Goal: Task Accomplishment & Management: Use online tool/utility

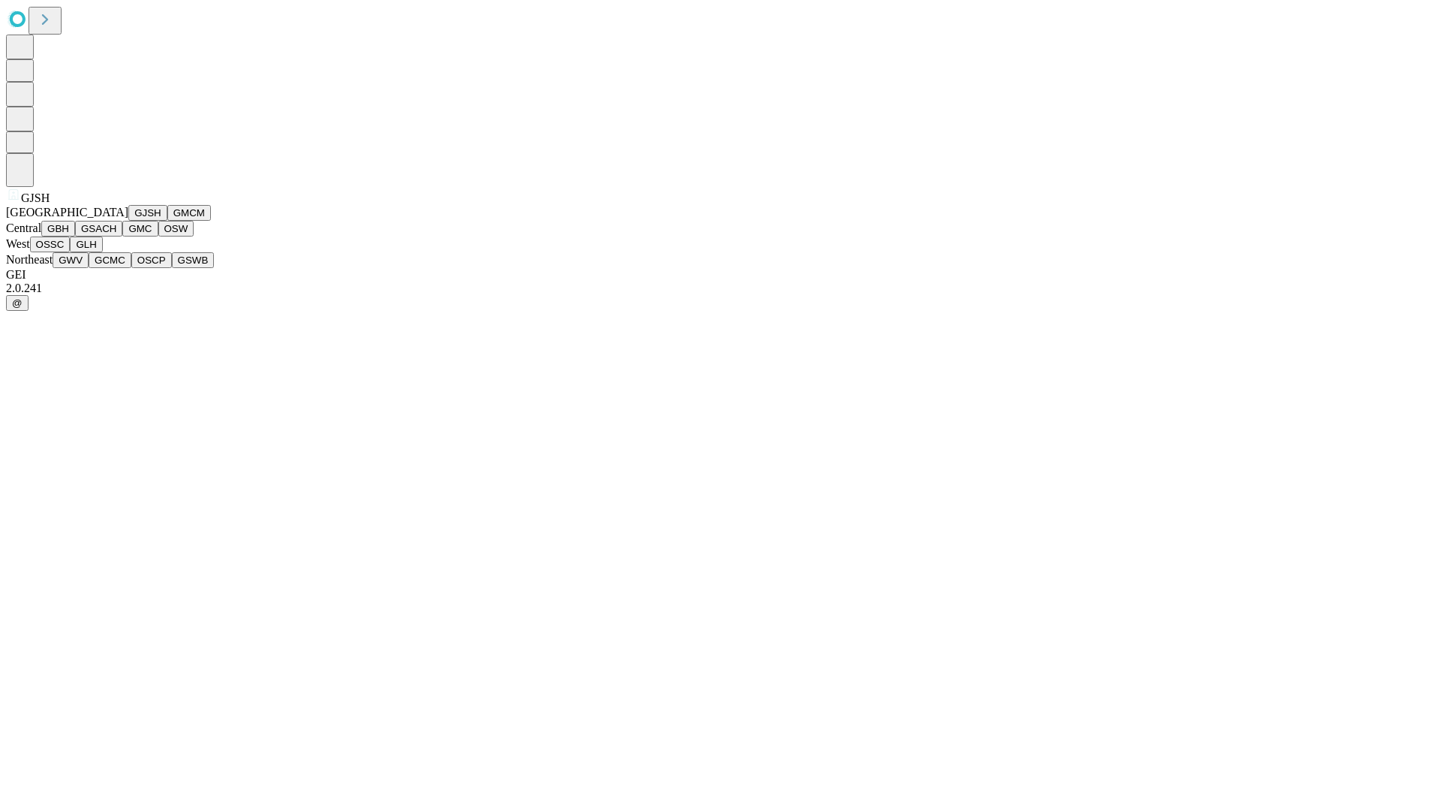
click at [128, 221] on button "GJSH" at bounding box center [147, 213] width 39 height 16
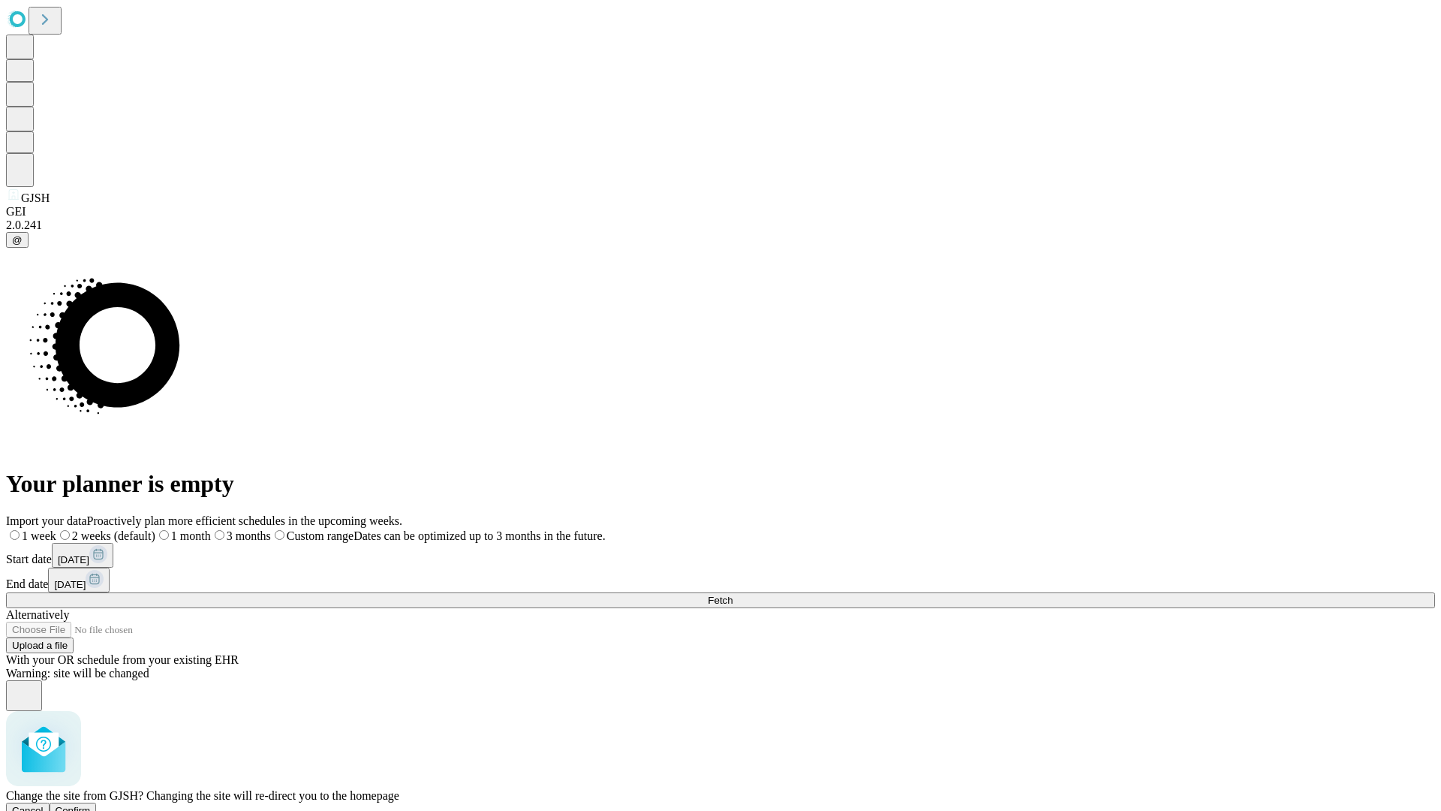
click at [91, 805] on span "Confirm" at bounding box center [73, 810] width 35 height 11
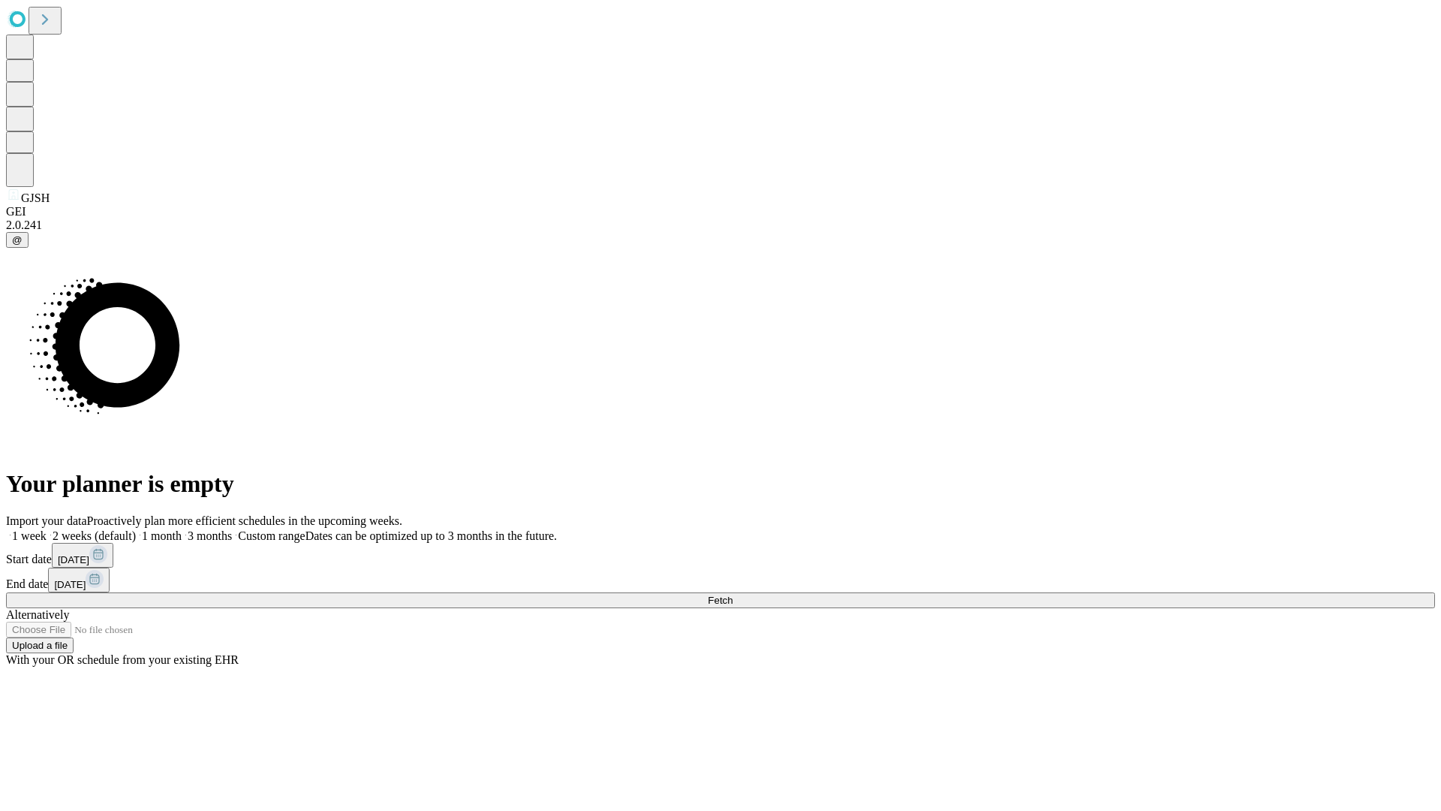
click at [182, 529] on label "1 month" at bounding box center [159, 535] width 46 height 13
click at [733, 595] on span "Fetch" at bounding box center [720, 600] width 25 height 11
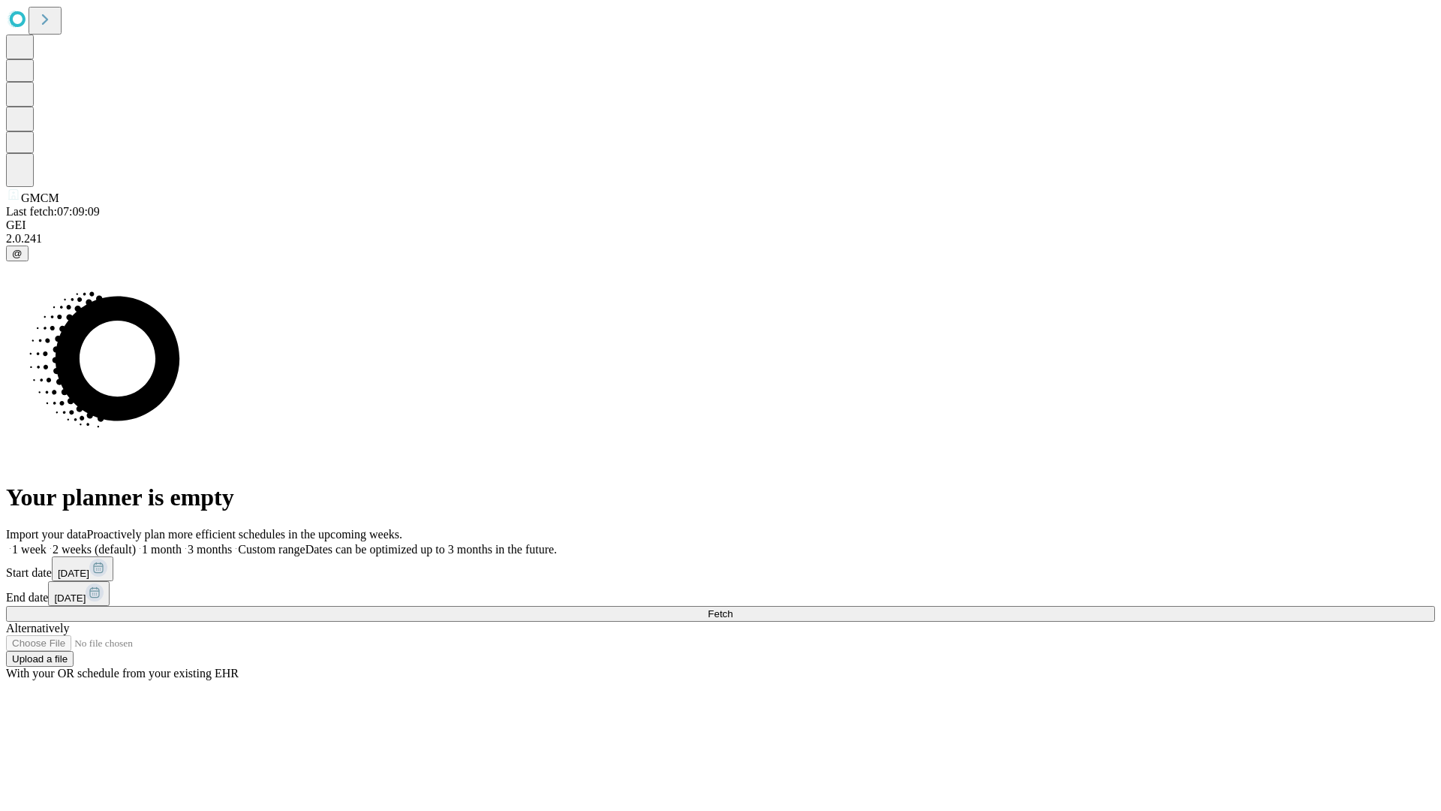
click at [182, 543] on label "1 month" at bounding box center [159, 549] width 46 height 13
click at [733, 608] on span "Fetch" at bounding box center [720, 613] width 25 height 11
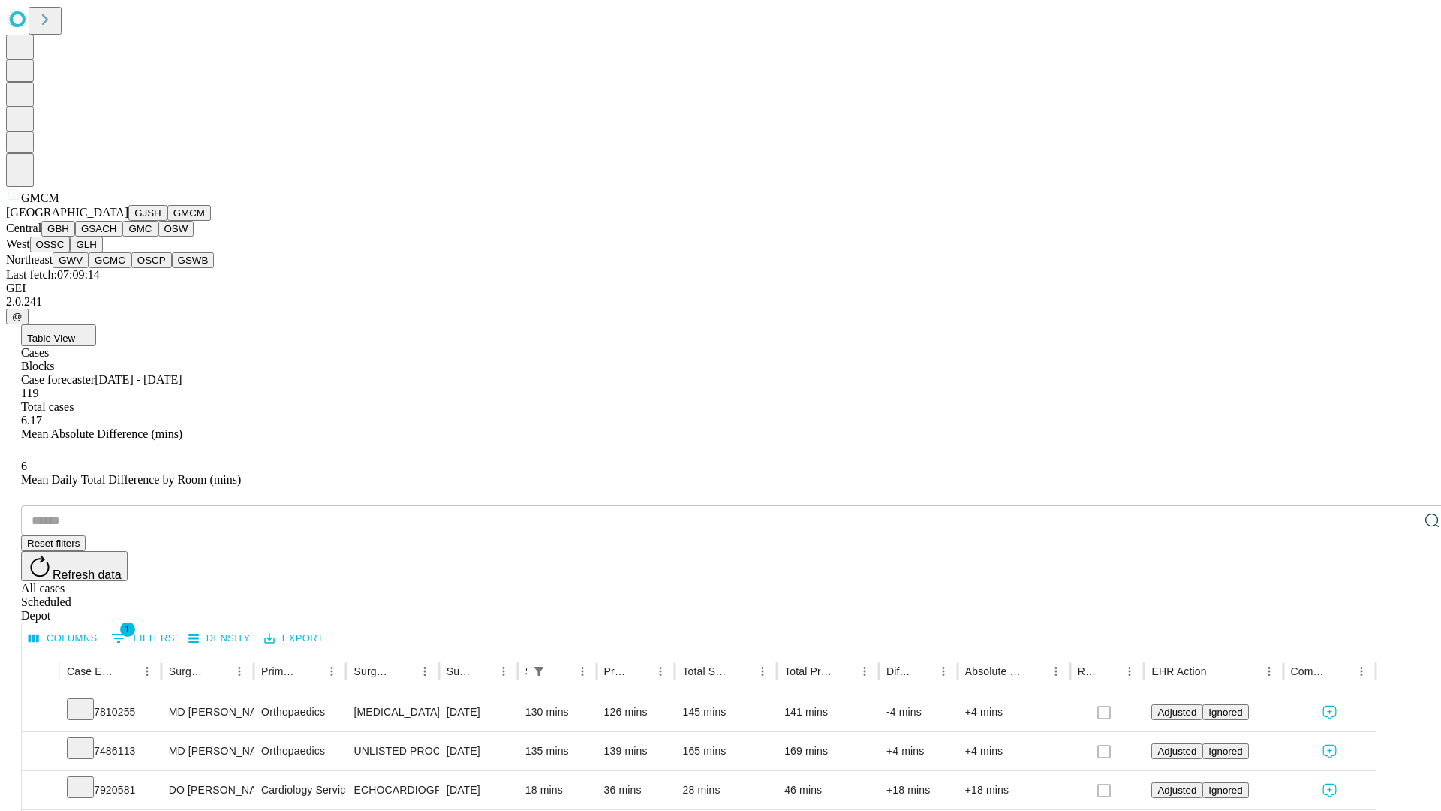
click at [75, 236] on button "GBH" at bounding box center [58, 229] width 34 height 16
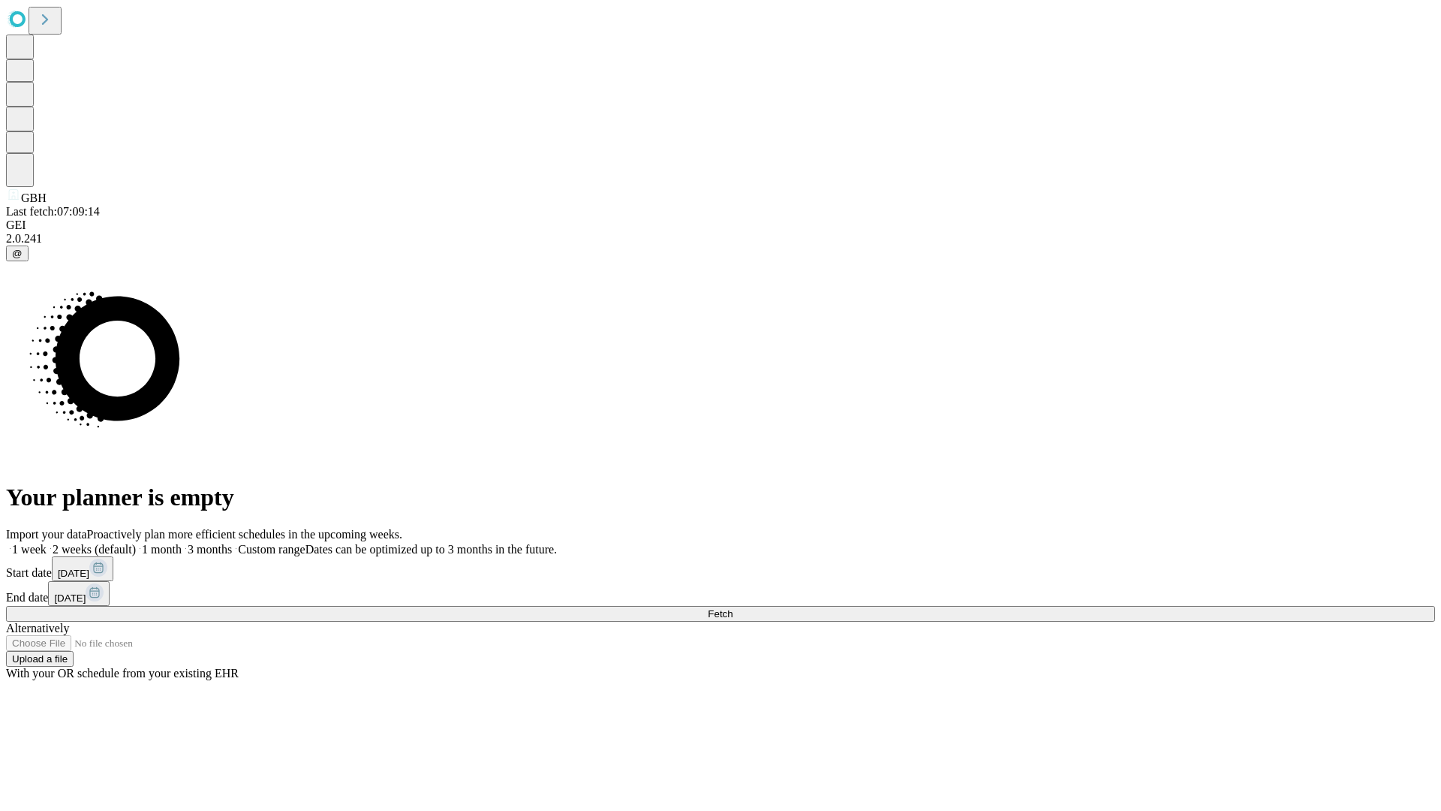
click at [182, 543] on label "1 month" at bounding box center [159, 549] width 46 height 13
click at [733, 608] on span "Fetch" at bounding box center [720, 613] width 25 height 11
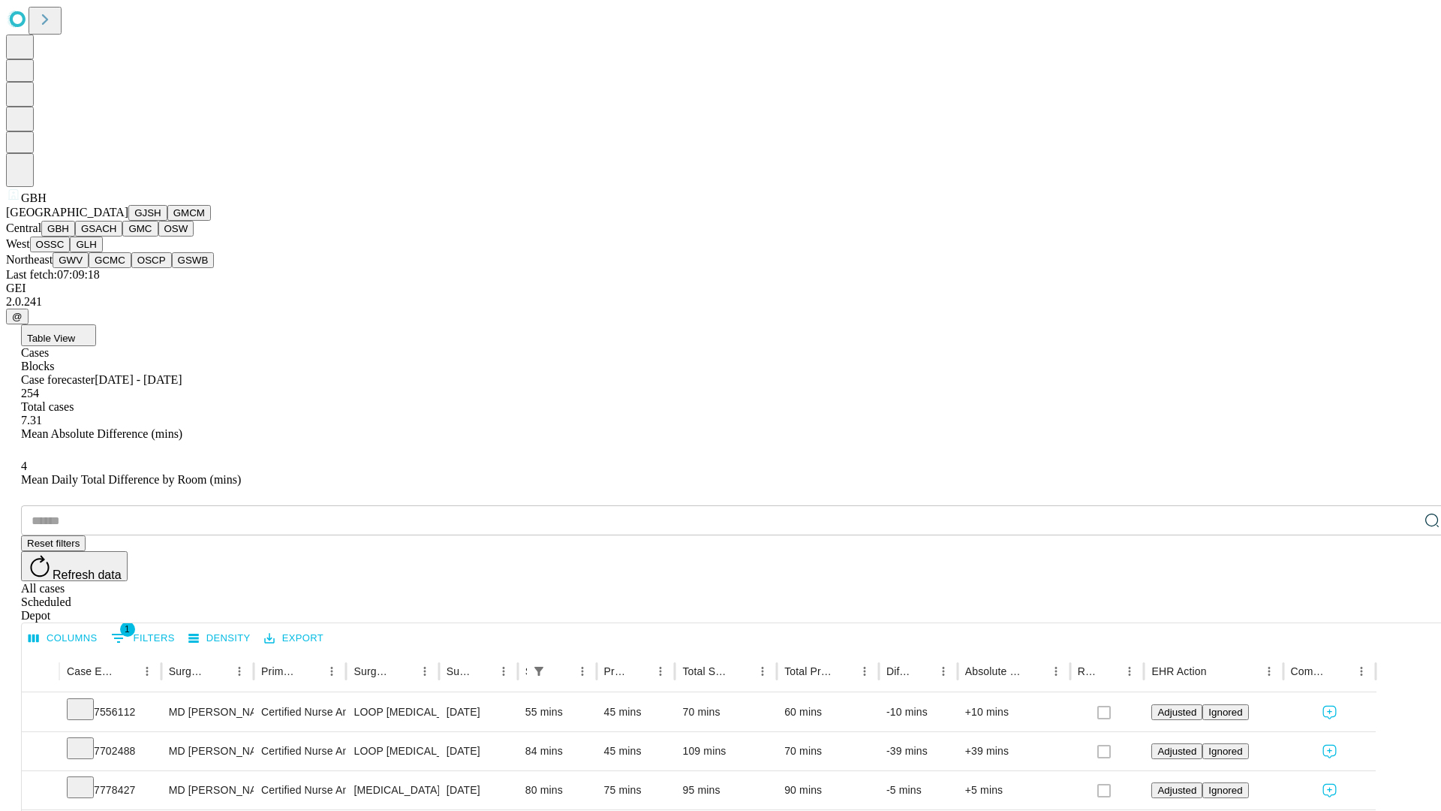
click at [116, 236] on button "GSACH" at bounding box center [98, 229] width 47 height 16
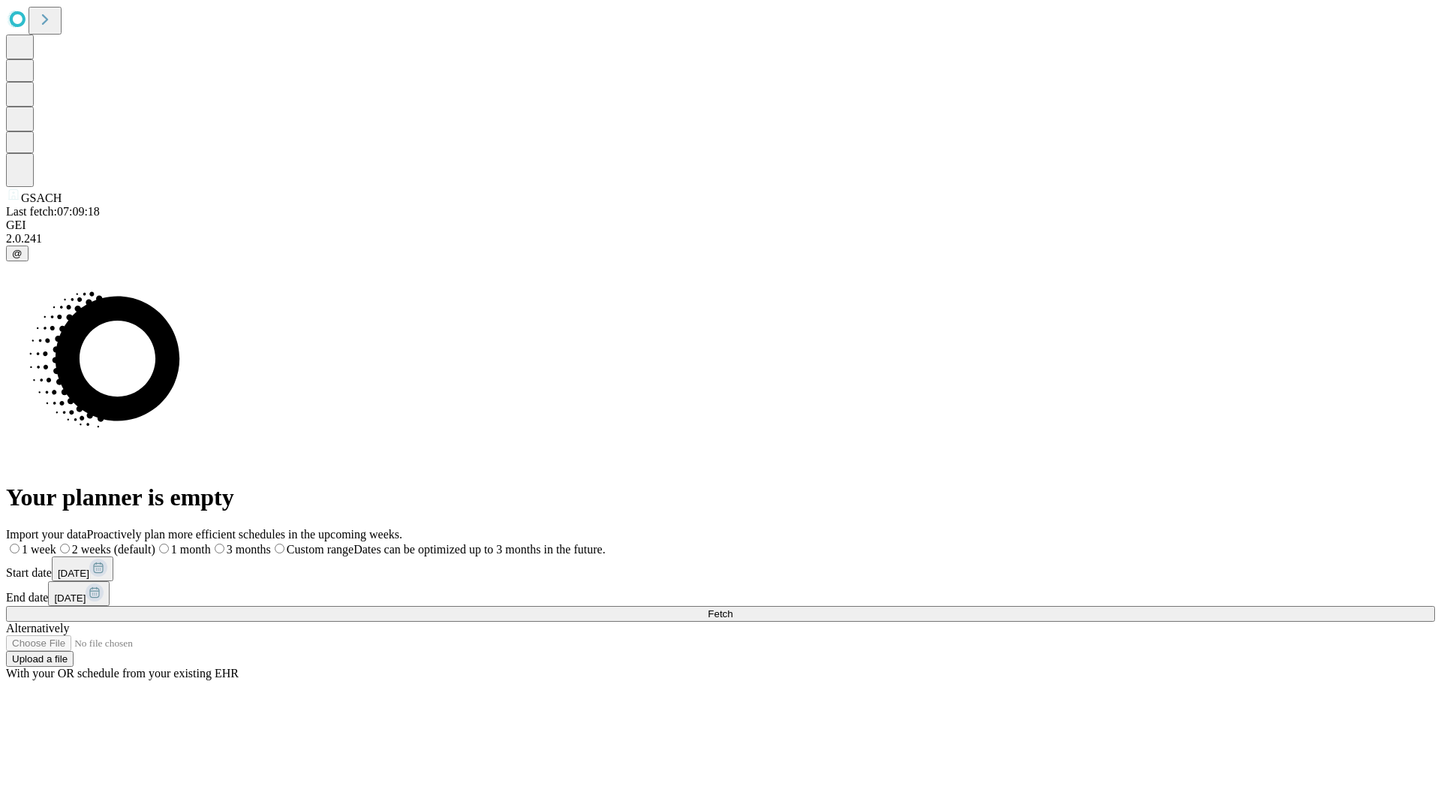
click at [211, 543] on label "1 month" at bounding box center [183, 549] width 56 height 13
click at [733, 608] on span "Fetch" at bounding box center [720, 613] width 25 height 11
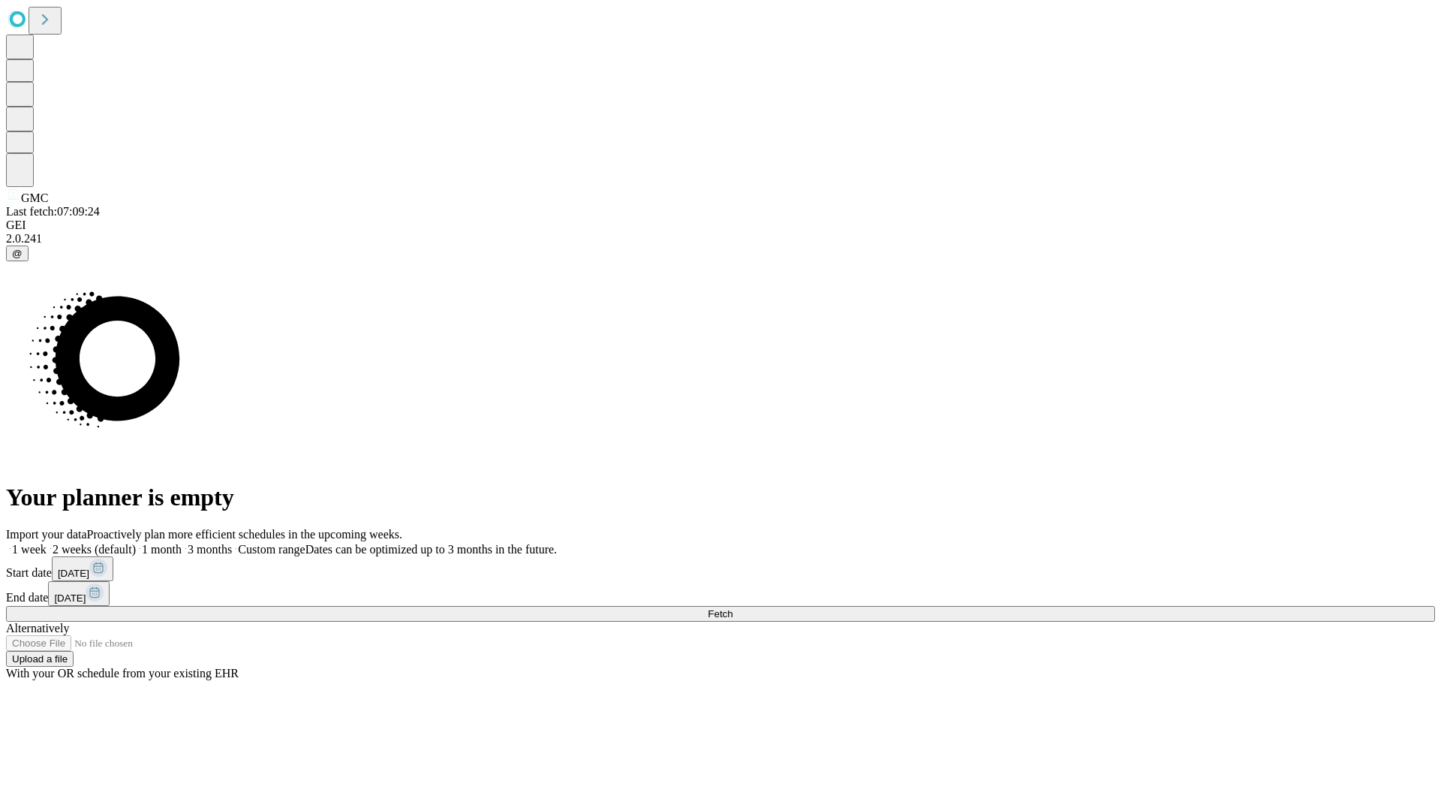
click at [182, 543] on label "1 month" at bounding box center [159, 549] width 46 height 13
click at [733, 608] on span "Fetch" at bounding box center [720, 613] width 25 height 11
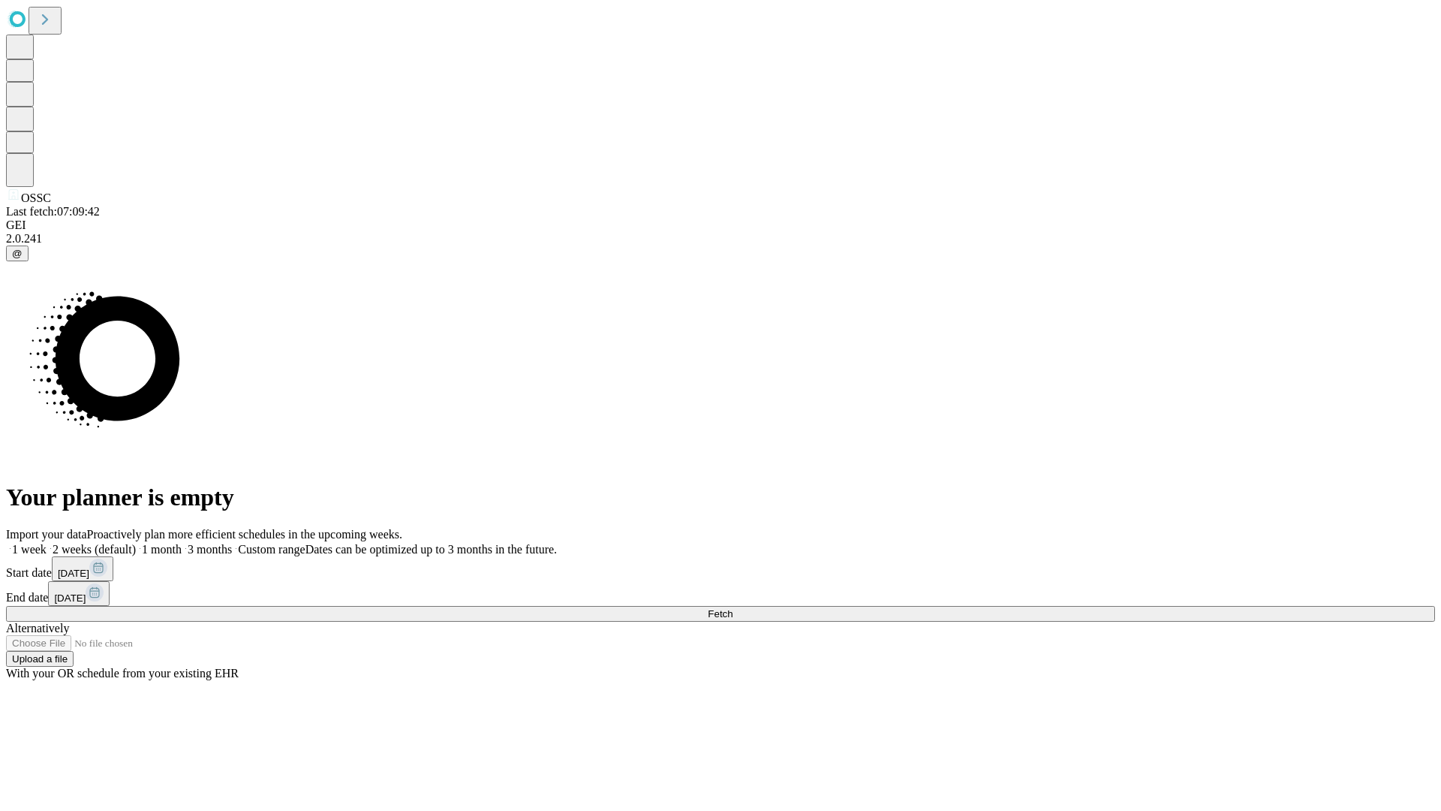
click at [182, 543] on label "1 month" at bounding box center [159, 549] width 46 height 13
click at [733, 608] on span "Fetch" at bounding box center [720, 613] width 25 height 11
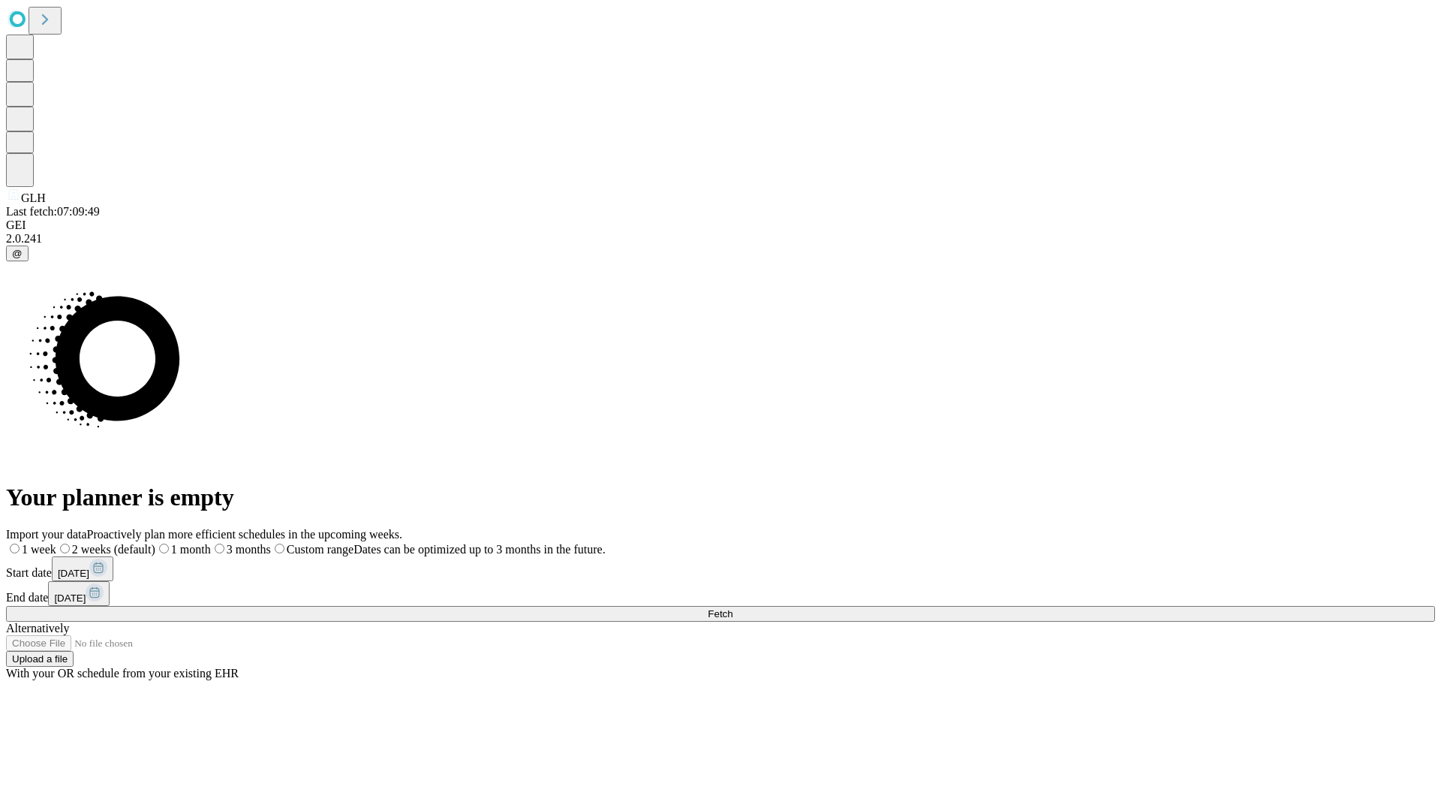
click at [211, 543] on label "1 month" at bounding box center [183, 549] width 56 height 13
click at [733, 608] on span "Fetch" at bounding box center [720, 613] width 25 height 11
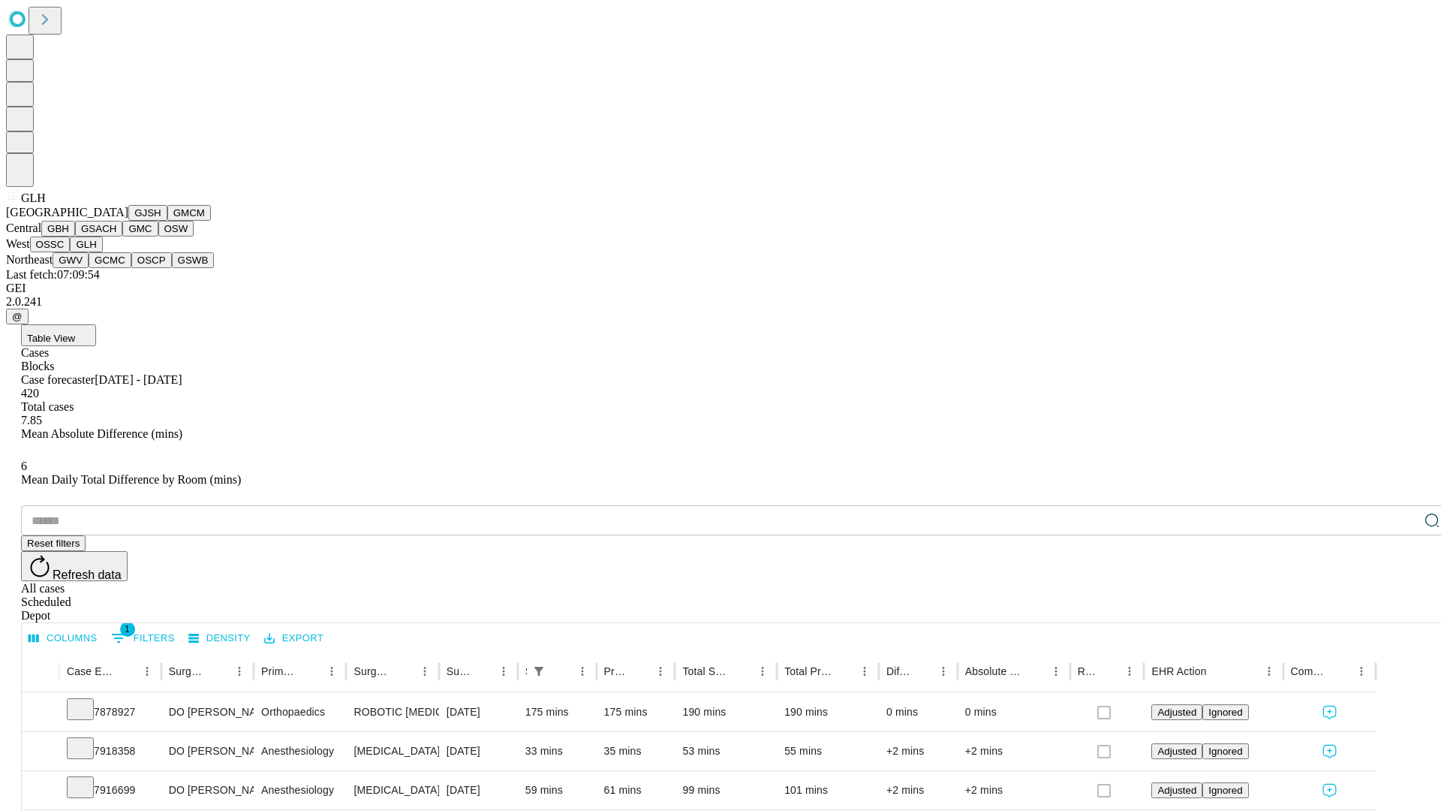
click at [89, 268] on button "GWV" at bounding box center [71, 260] width 36 height 16
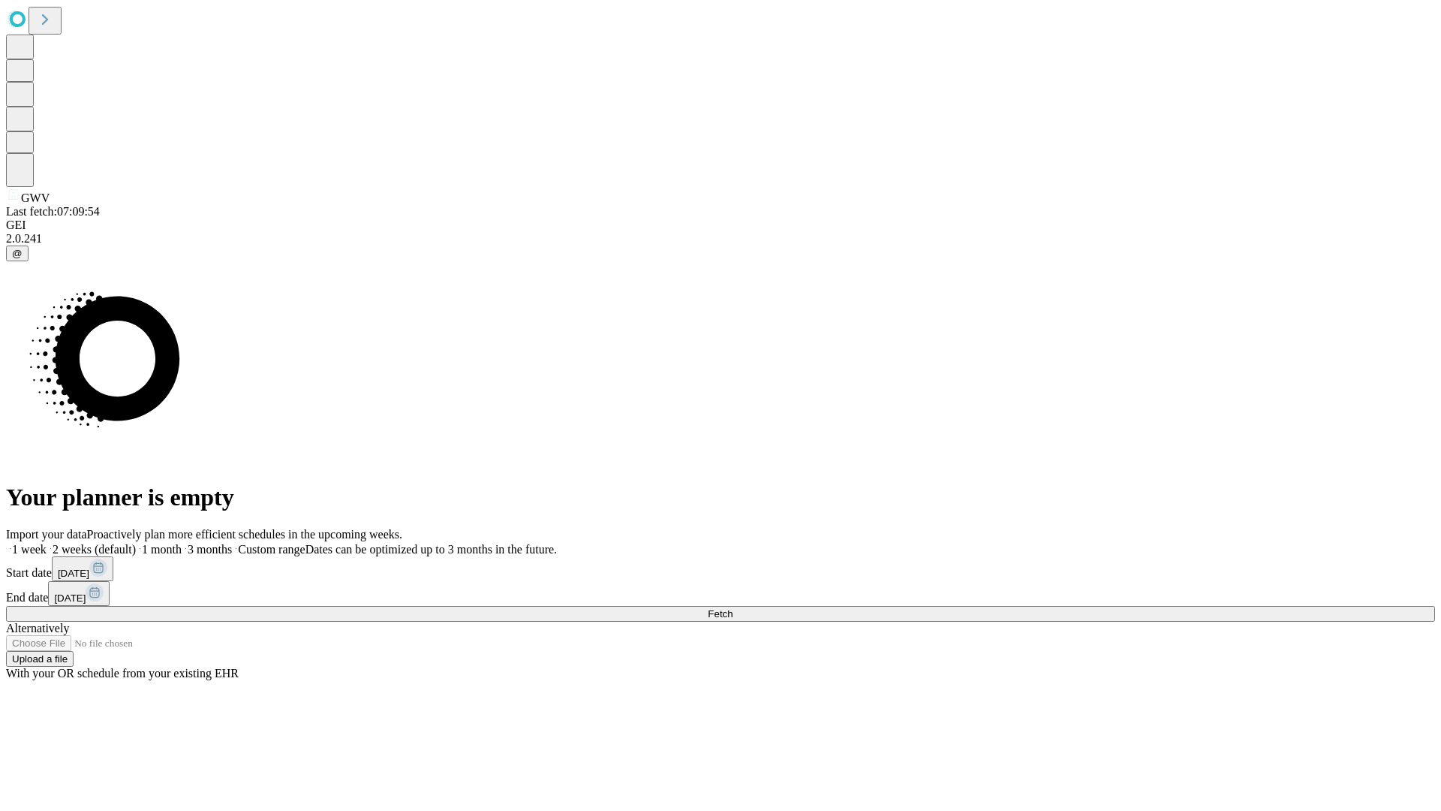
click at [182, 543] on label "1 month" at bounding box center [159, 549] width 46 height 13
click at [733, 608] on span "Fetch" at bounding box center [720, 613] width 25 height 11
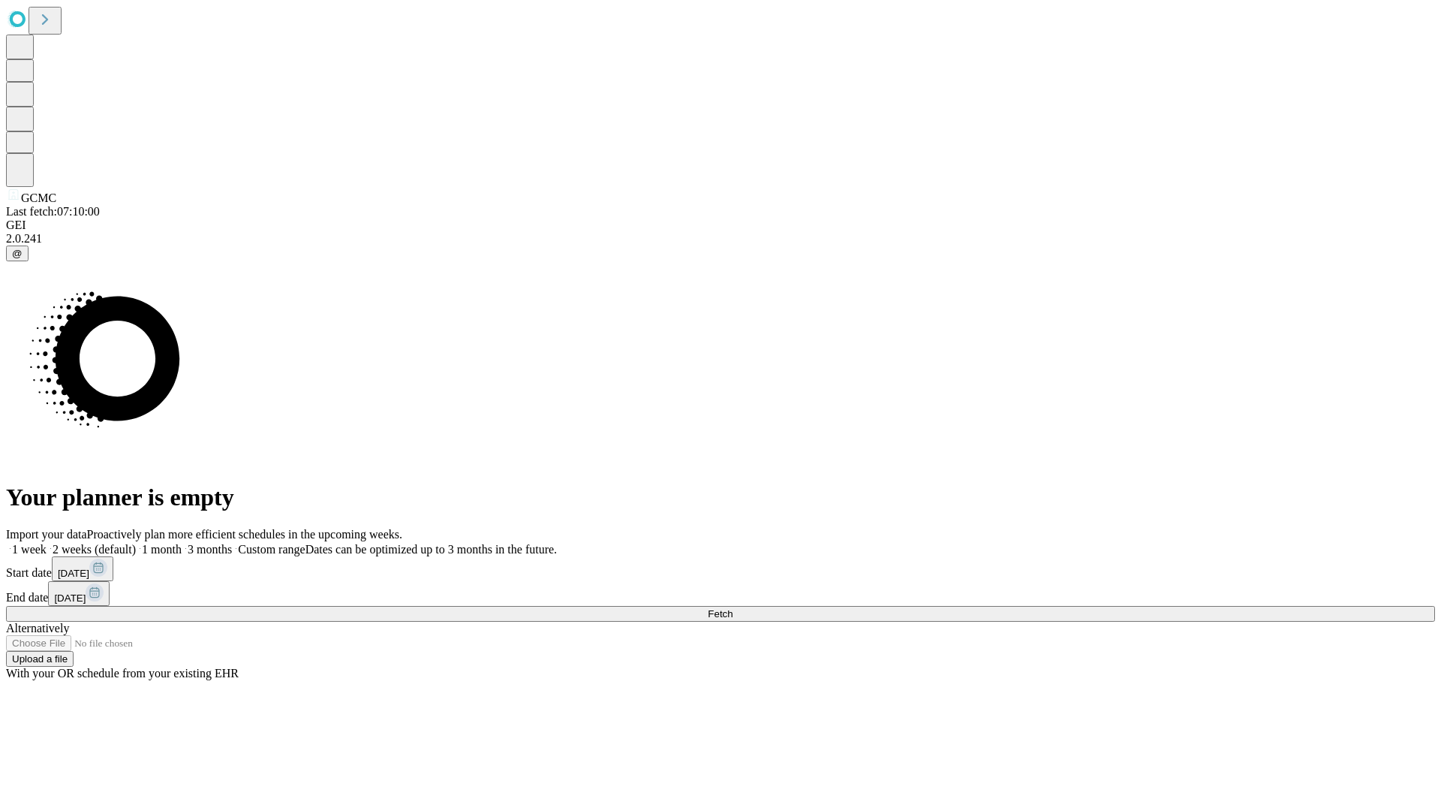
click at [733, 608] on span "Fetch" at bounding box center [720, 613] width 25 height 11
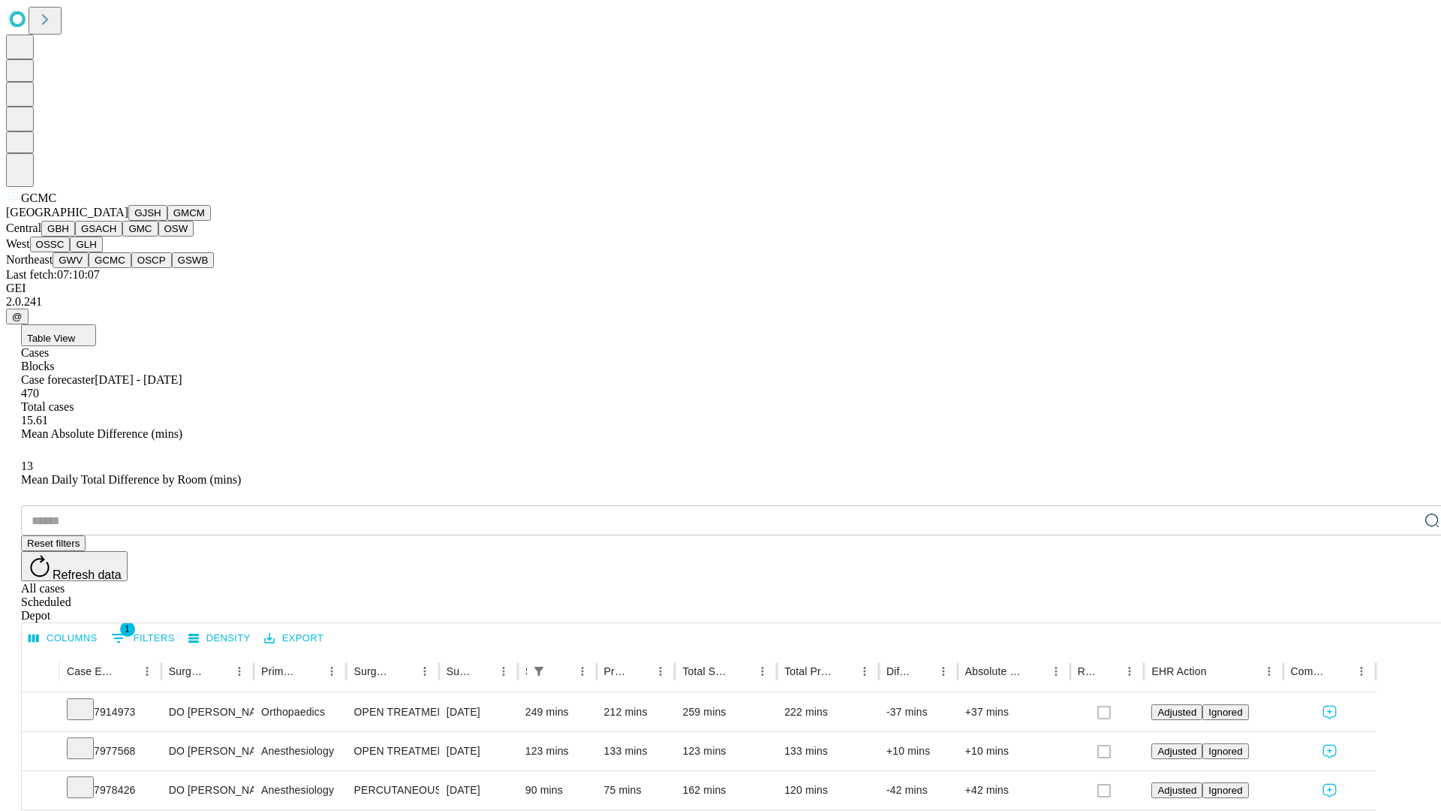
click at [131, 268] on button "OSCP" at bounding box center [151, 260] width 41 height 16
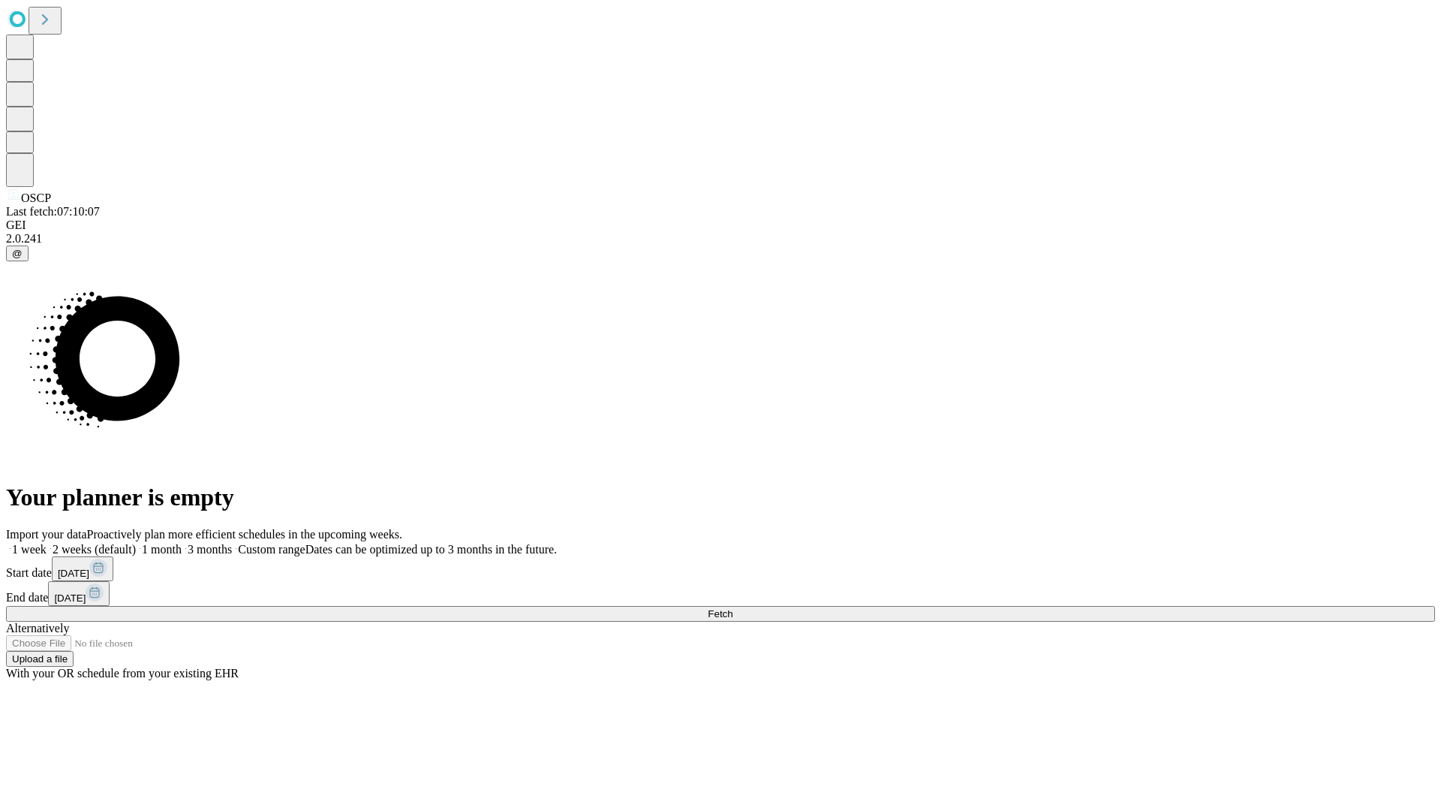
click at [182, 543] on label "1 month" at bounding box center [159, 549] width 46 height 13
click at [733, 608] on span "Fetch" at bounding box center [720, 613] width 25 height 11
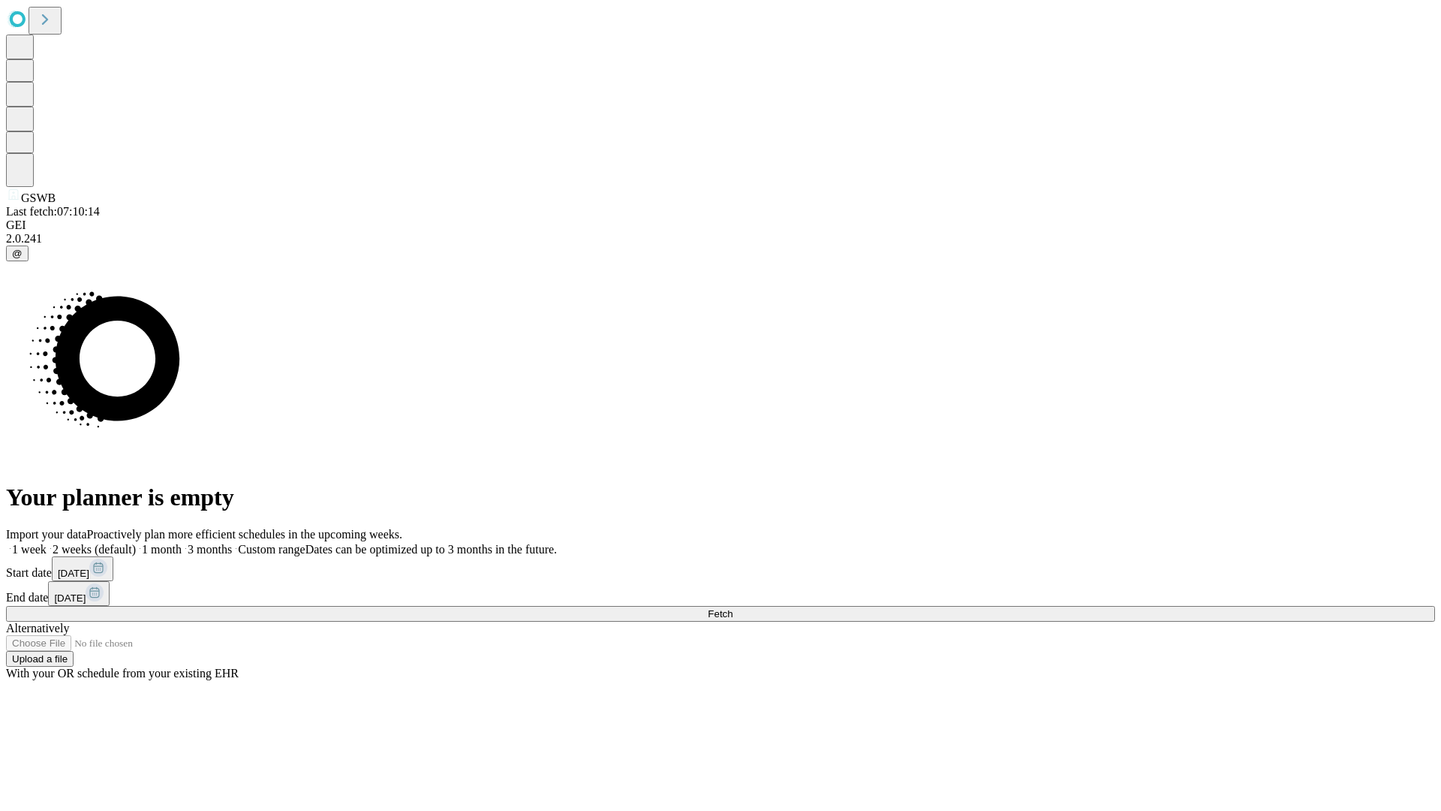
click at [733, 608] on span "Fetch" at bounding box center [720, 613] width 25 height 11
